Goal: Communication & Community: Participate in discussion

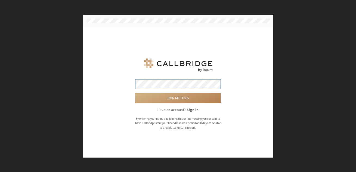
click at [135, 93] on button "Join meeting" at bounding box center [178, 98] width 86 height 10
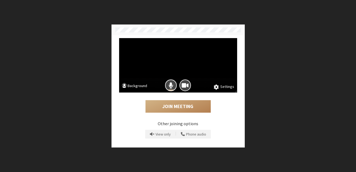
click at [218, 86] on span at bounding box center [216, 87] width 5 height 6
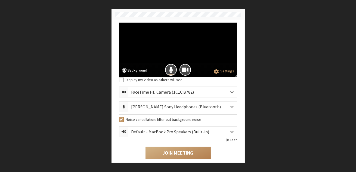
click at [170, 77] on label "Display my video as others will see" at bounding box center [181, 80] width 111 height 6
click at [124, 77] on input "Display my video as others will see" at bounding box center [121, 79] width 5 height 5
click at [170, 71] on span "Mic is on" at bounding box center [171, 69] width 5 height 7
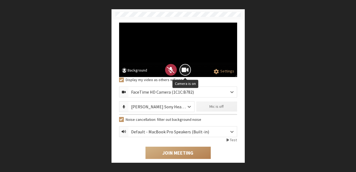
click at [181, 70] on button "Camera is on" at bounding box center [185, 70] width 12 height 12
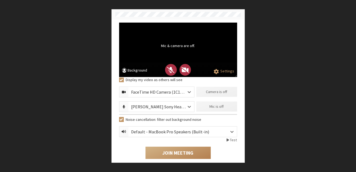
click at [138, 79] on label "Display my video as others will see" at bounding box center [181, 80] width 111 height 6
click at [124, 79] on input "Display my video as others will see" at bounding box center [121, 79] width 5 height 5
checkbox input "false"
click at [183, 72] on span "Camera is off" at bounding box center [185, 69] width 8 height 7
click at [185, 70] on span "Camera is on" at bounding box center [185, 69] width 7 height 7
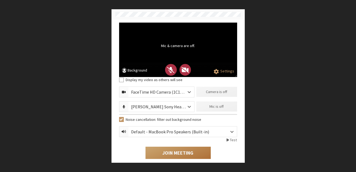
click at [177, 152] on button "Join Meeting" at bounding box center [177, 153] width 65 height 13
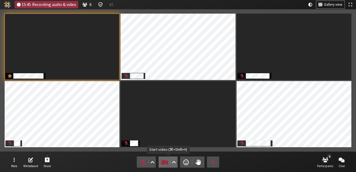
click at [164, 161] on span "Start video (⌘+Shift+V)" at bounding box center [165, 162] width 8 height 8
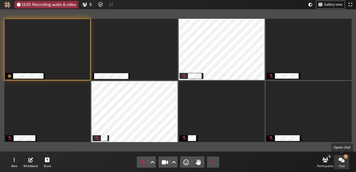
click at [346, 160] on button "1 Chat" at bounding box center [341, 162] width 15 height 15
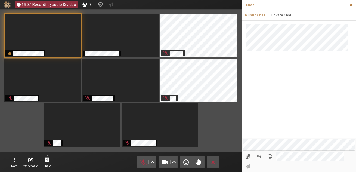
click at [350, 6] on span "Close sidebar" at bounding box center [351, 5] width 2 height 4
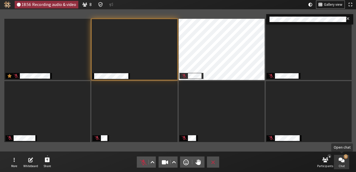
click at [347, 164] on button "1 Chat" at bounding box center [341, 162] width 15 height 15
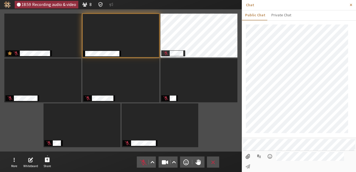
click at [351, 7] on button "Close sidebar" at bounding box center [351, 5] width 10 height 10
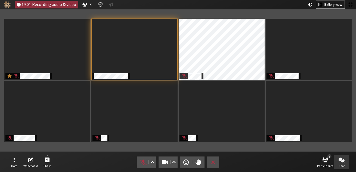
click at [338, 163] on button "Chat" at bounding box center [341, 162] width 15 height 15
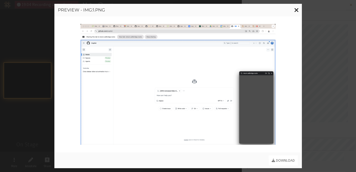
click at [299, 8] on button "Close modal" at bounding box center [296, 10] width 11 height 13
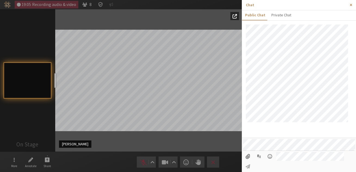
click at [350, 5] on span "Close sidebar" at bounding box center [351, 5] width 2 height 4
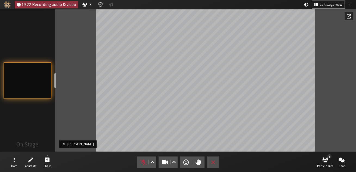
click at [85, 42] on div "Participant" at bounding box center [205, 80] width 301 height 142
click at [330, 157] on div "8" at bounding box center [329, 156] width 4 height 4
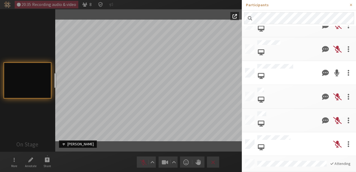
scroll to position [101, 0]
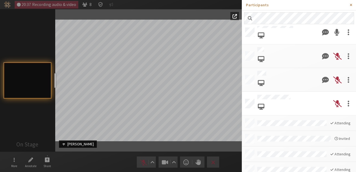
click at [352, 6] on span "Close sidebar" at bounding box center [351, 5] width 2 height 4
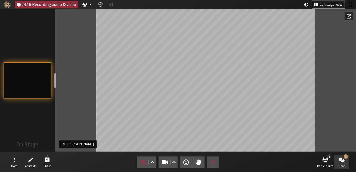
click at [343, 160] on span "Open chat" at bounding box center [341, 159] width 6 height 6
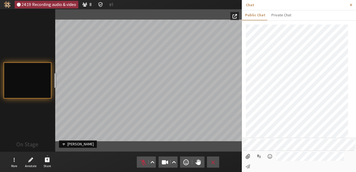
click at [351, 6] on span "Close sidebar" at bounding box center [351, 5] width 2 height 4
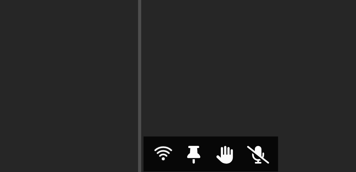
scroll to position [0, 0]
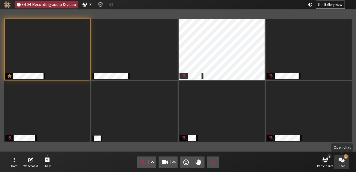
click at [347, 160] on button "1 Chat" at bounding box center [341, 162] width 15 height 15
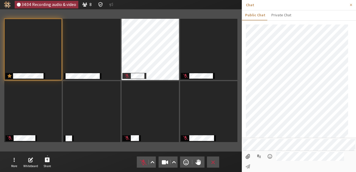
scroll to position [19, 0]
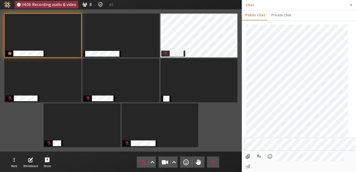
click at [352, 6] on span "Close sidebar" at bounding box center [351, 5] width 2 height 4
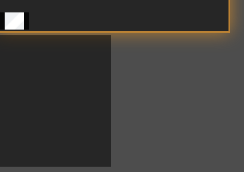
scroll to position [0, 0]
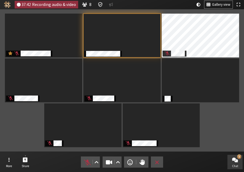
click at [239, 161] on button "1 Chat" at bounding box center [235, 162] width 15 height 15
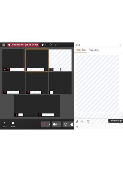
scroll to position [46, 0]
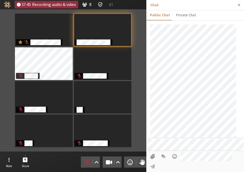
click at [238, 5] on span "Close sidebar" at bounding box center [239, 5] width 2 height 4
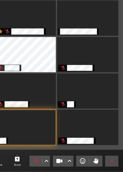
scroll to position [0, 0]
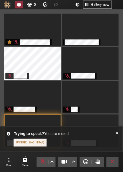
click at [117, 131] on span at bounding box center [117, 138] width 2 height 15
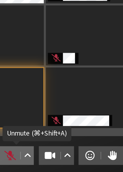
click at [43, 162] on span "Unmute (⌘+Shift+A)" at bounding box center [43, 161] width 8 height 7
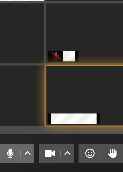
click at [43, 161] on span "Mute (⌘+Shift+A)" at bounding box center [43, 161] width 8 height 7
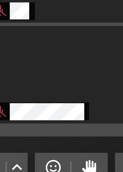
click at [84, 151] on section "Participants" at bounding box center [61, 80] width 123 height 142
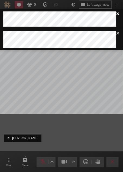
click at [118, 14] on icon "close" at bounding box center [118, 13] width 3 height 3
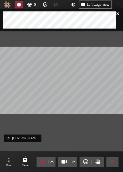
click at [118, 15] on icon "close" at bounding box center [119, 13] width 4 height 4
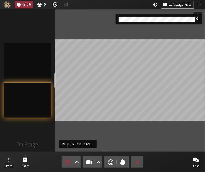
click at [196, 20] on icon "close" at bounding box center [198, 18] width 4 height 4
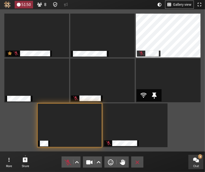
click at [197, 163] on button "8 Chat" at bounding box center [196, 162] width 15 height 15
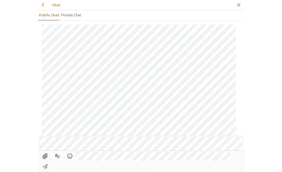
scroll to position [418, 0]
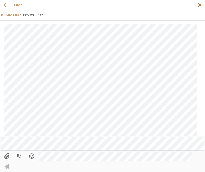
click at [200, 4] on span "Close sidebar" at bounding box center [201, 5] width 4 height 6
